Goal: Task Accomplishment & Management: Manage account settings

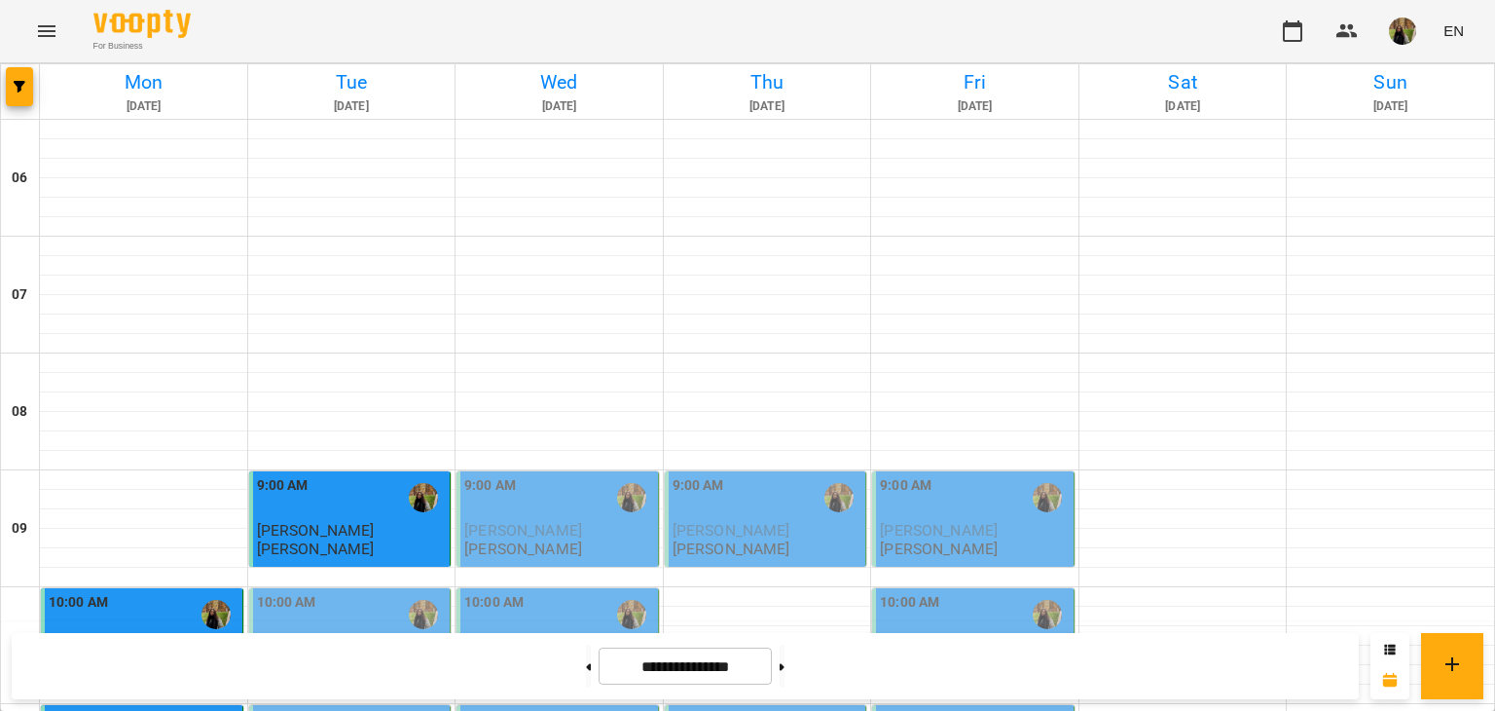
scroll to position [389, 0]
click at [325, 638] on span "[PERSON_NAME]" at bounding box center [316, 647] width 118 height 18
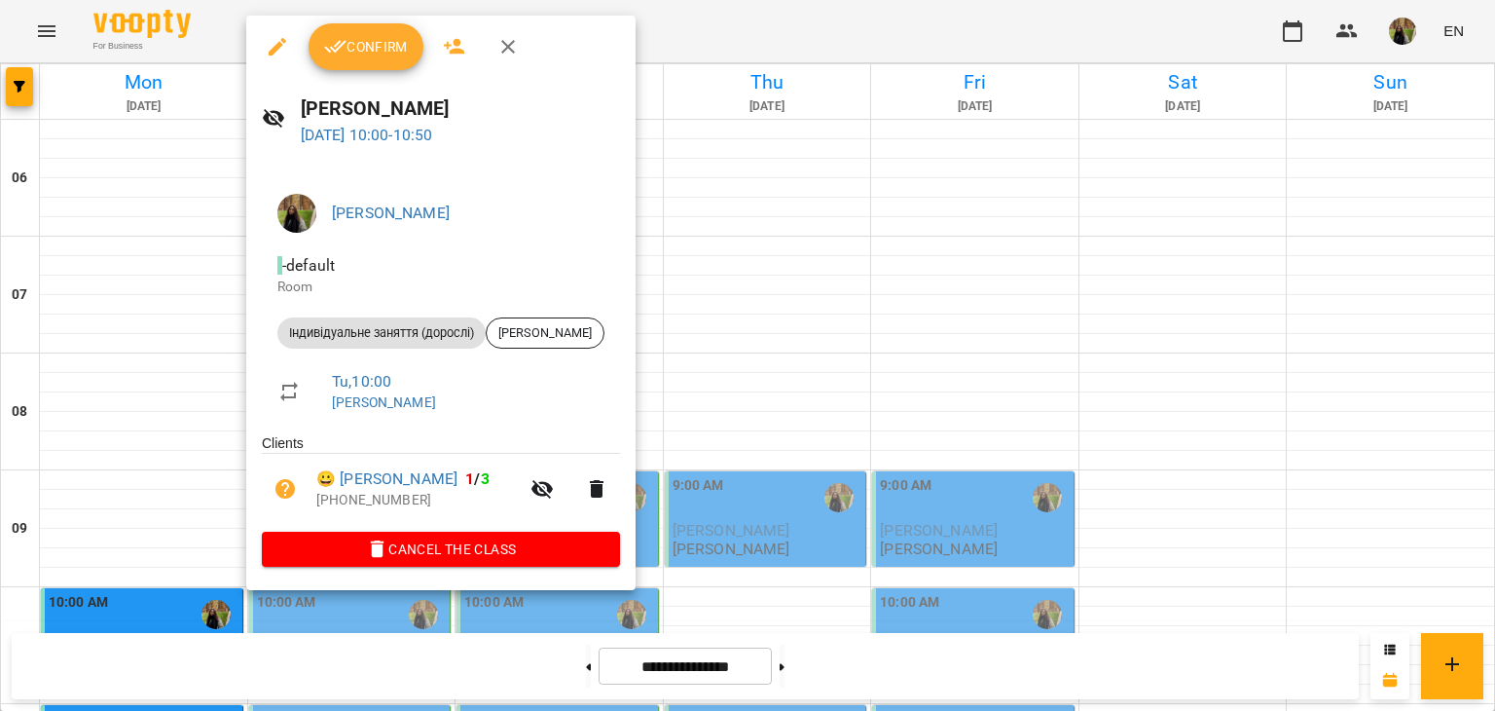
click at [358, 44] on span "Confirm" at bounding box center [366, 46] width 84 height 23
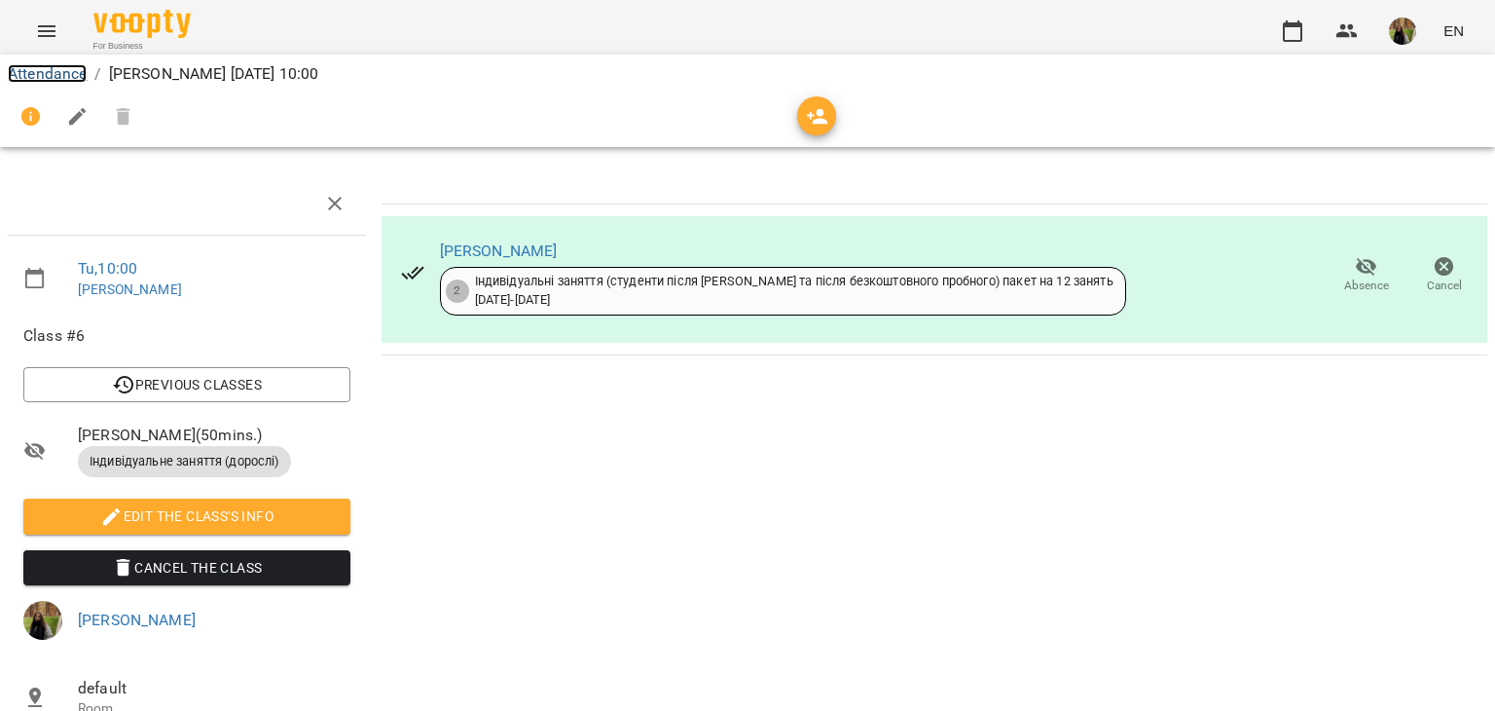
click at [76, 81] on link "Attendance" at bounding box center [47, 73] width 79 height 18
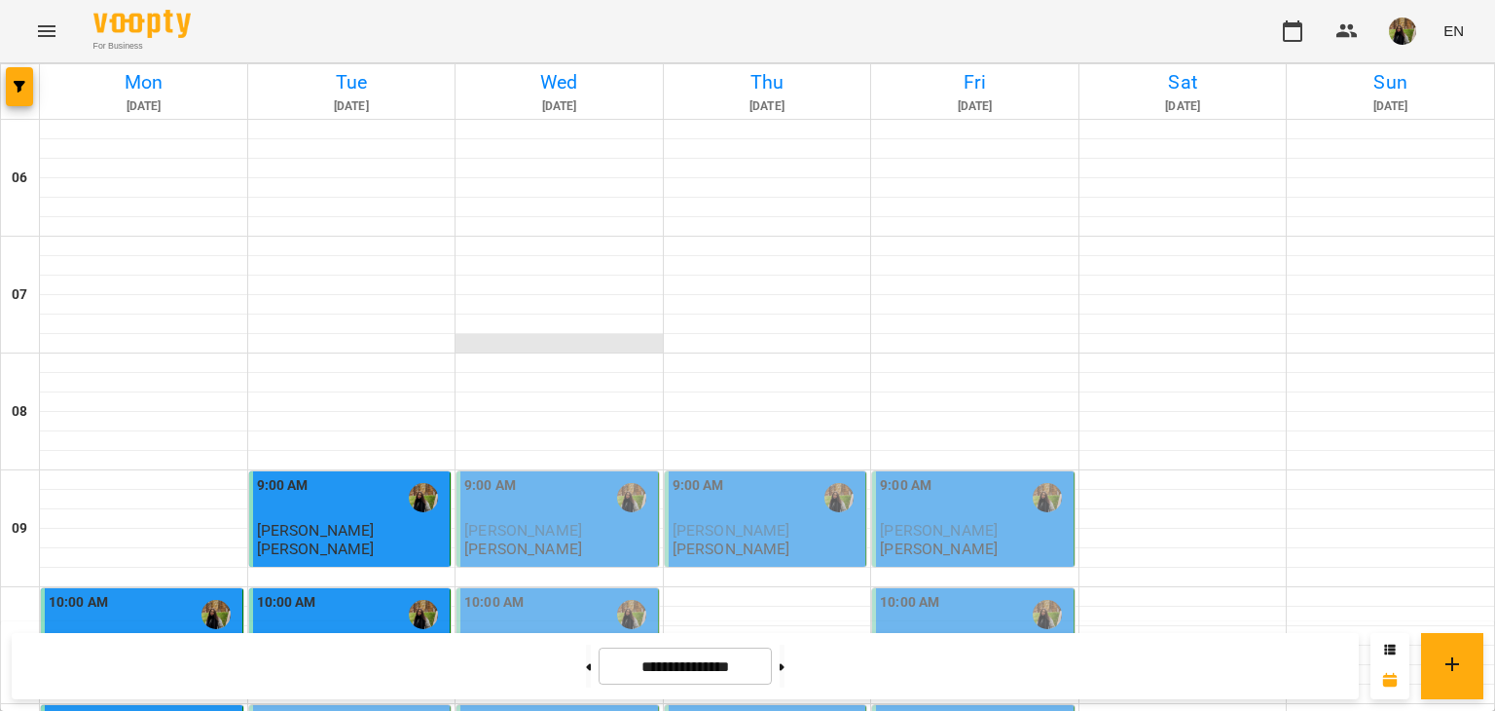
scroll to position [389, 0]
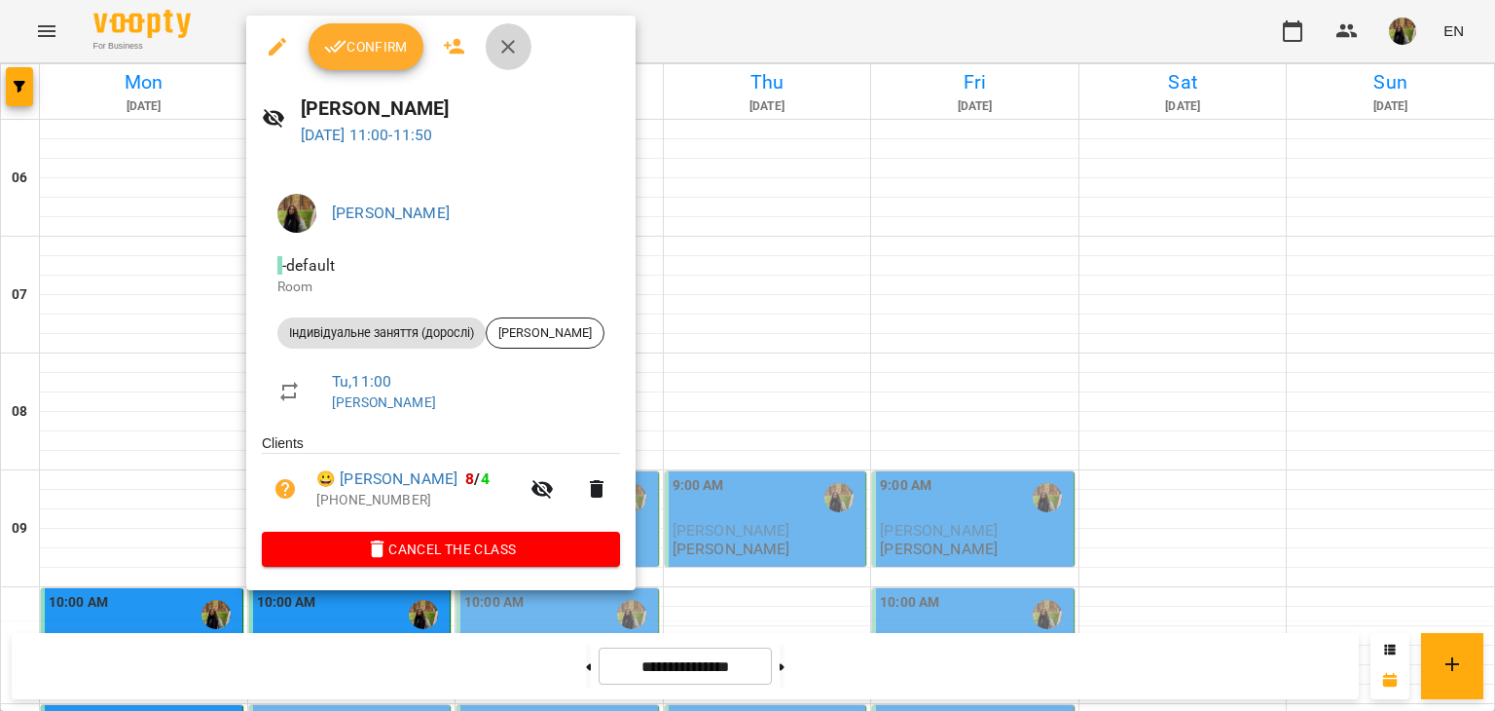
click at [506, 54] on icon "button" at bounding box center [507, 46] width 23 height 23
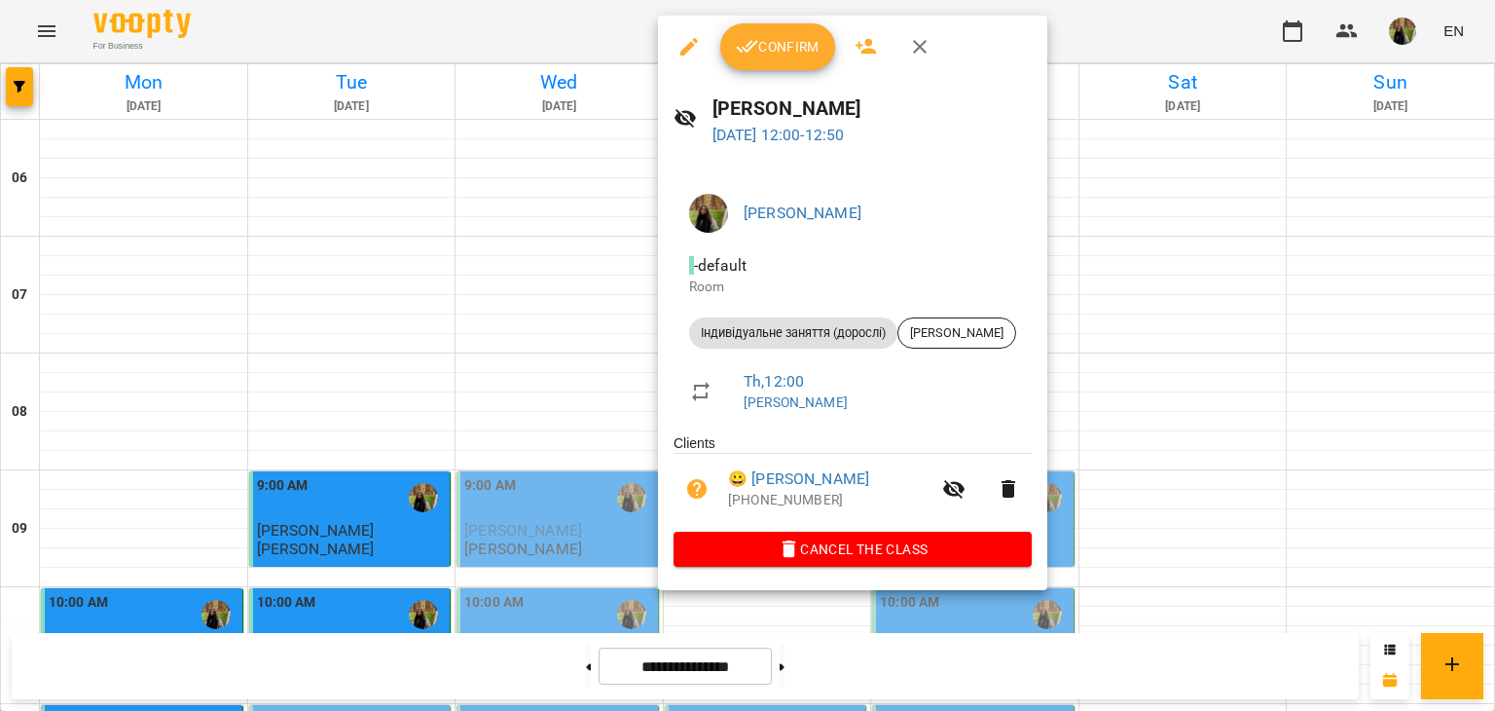
click at [378, 562] on div at bounding box center [747, 355] width 1495 height 711
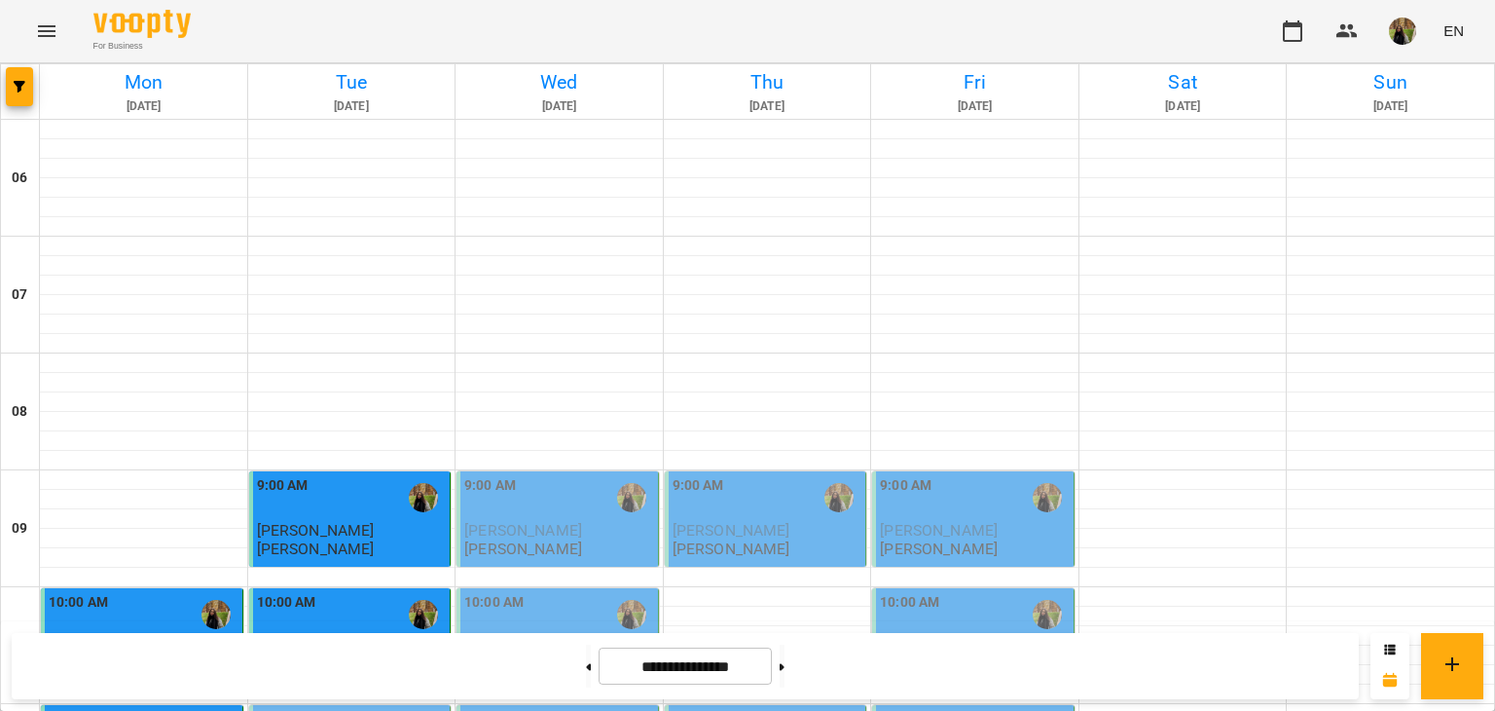
scroll to position [584, 0]
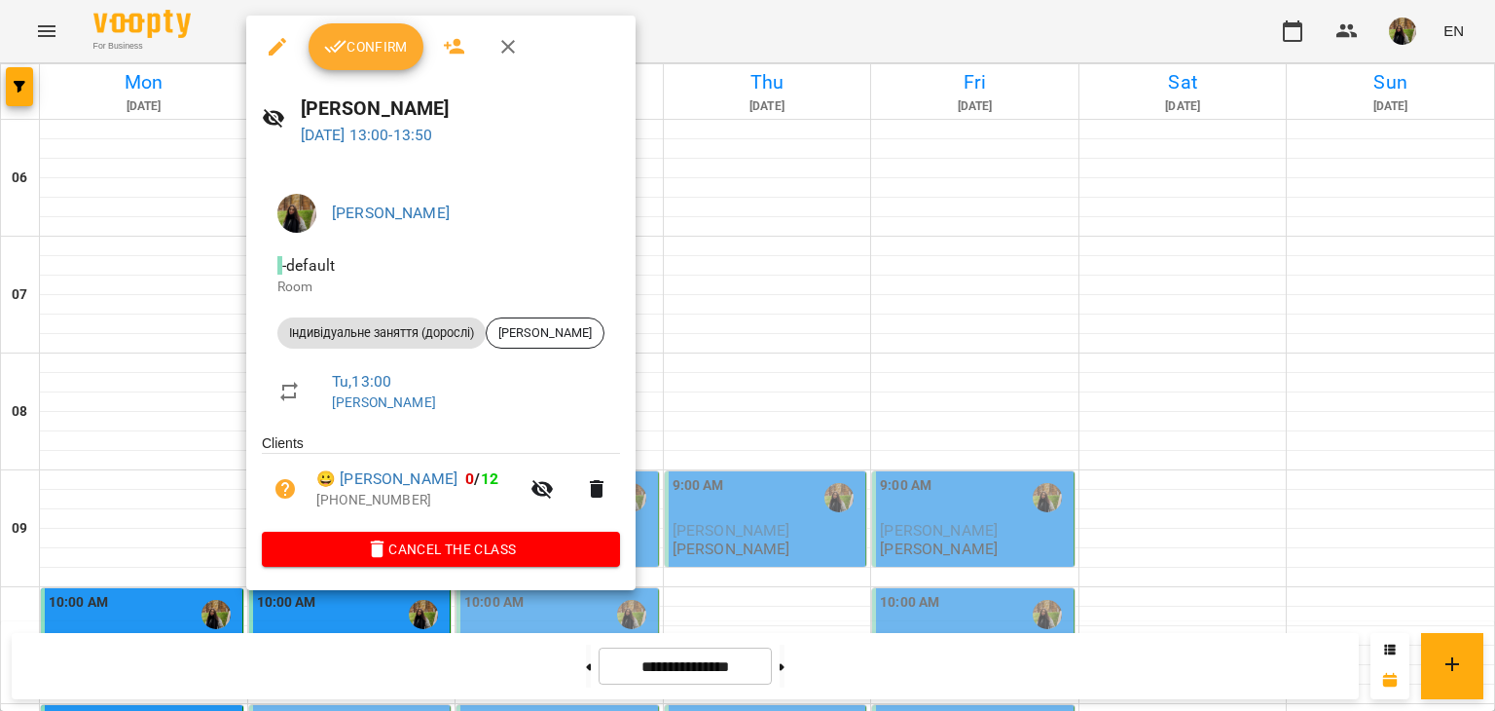
click at [505, 58] on button "button" at bounding box center [508, 46] width 47 height 47
